Goal: Complete application form

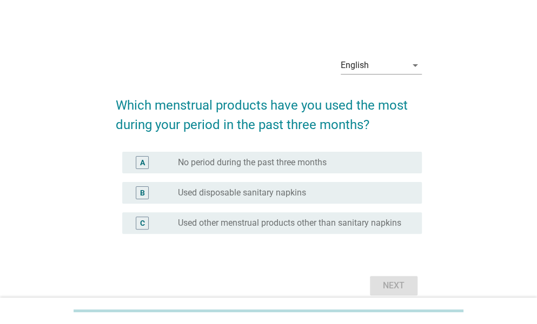
drag, startPoint x: 222, startPoint y: 66, endPoint x: 230, endPoint y: 69, distance: 8.4
click at [222, 66] on div "English arrow_drop_down" at bounding box center [269, 66] width 306 height 37
click at [392, 68] on div "English" at bounding box center [373, 65] width 66 height 17
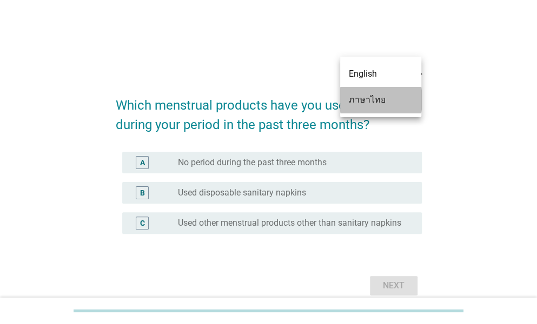
click at [378, 98] on div "ภาษาไทย" at bounding box center [381, 99] width 64 height 13
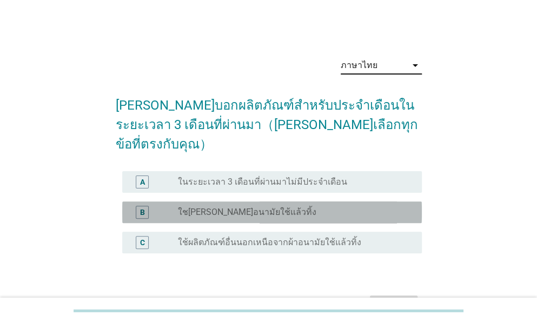
click at [271, 207] on div "radio_button_unchecked ใช[PERSON_NAME]อนามัยใช้แล้วทิ้ง" at bounding box center [291, 212] width 226 height 11
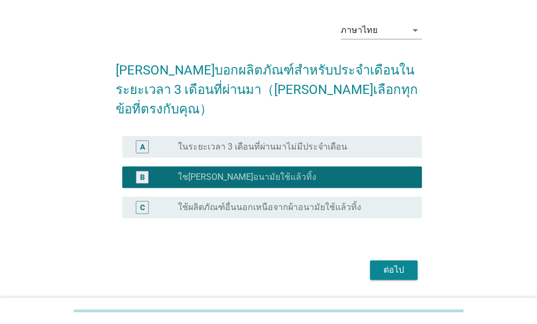
scroll to position [49, 0]
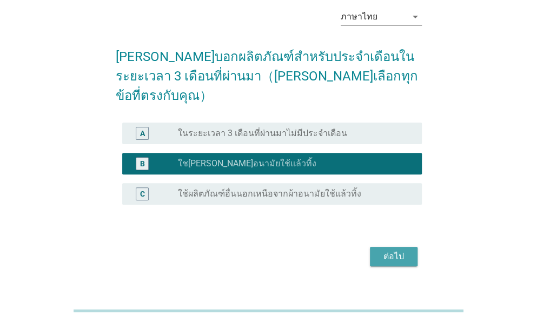
click at [399, 250] on div "ต่อไป" at bounding box center [393, 256] width 30 height 13
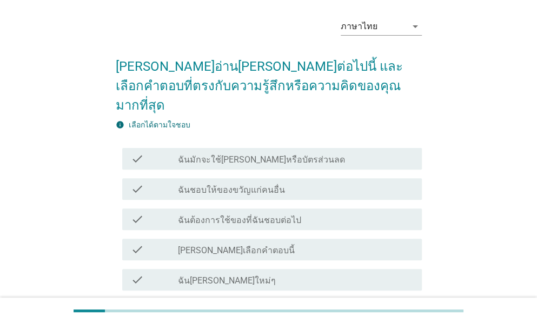
scroll to position [54, 0]
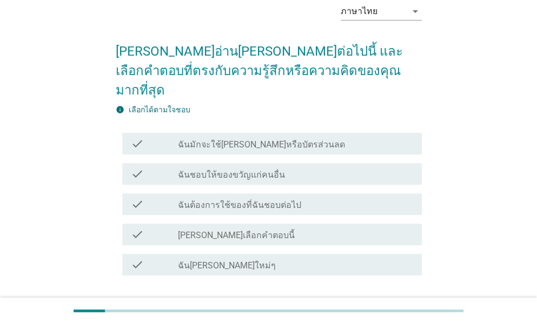
click at [270, 139] on label "ฉันมักจะใช้[PERSON_NAME]หรือบัตรส่วนลด" at bounding box center [261, 144] width 167 height 11
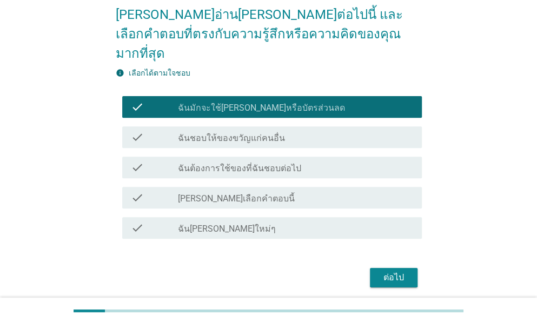
scroll to position [108, 0]
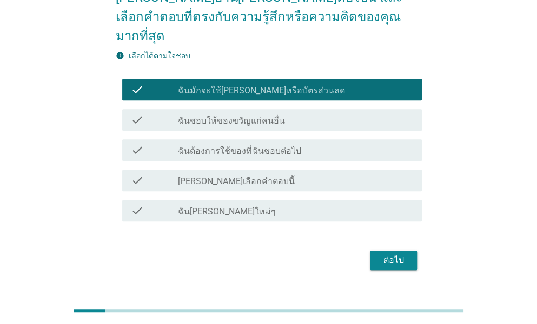
click at [392, 254] on div "ต่อไป" at bounding box center [393, 260] width 30 height 13
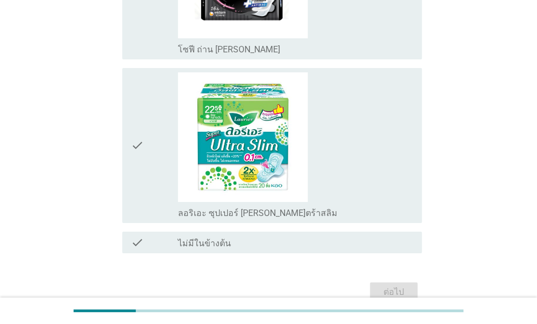
scroll to position [1504, 0]
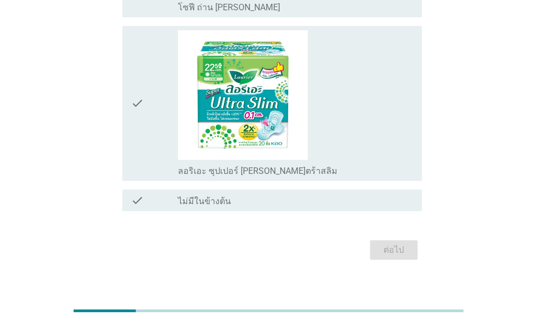
click at [215, 196] on label "ไม่มีในข้างต้น" at bounding box center [204, 201] width 53 height 11
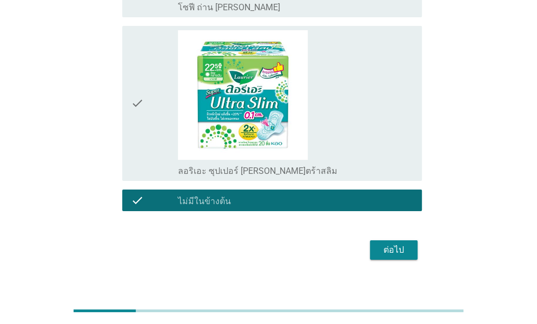
click at [392, 244] on div "ต่อไป" at bounding box center [393, 250] width 30 height 13
